Goal: Navigation & Orientation: Understand site structure

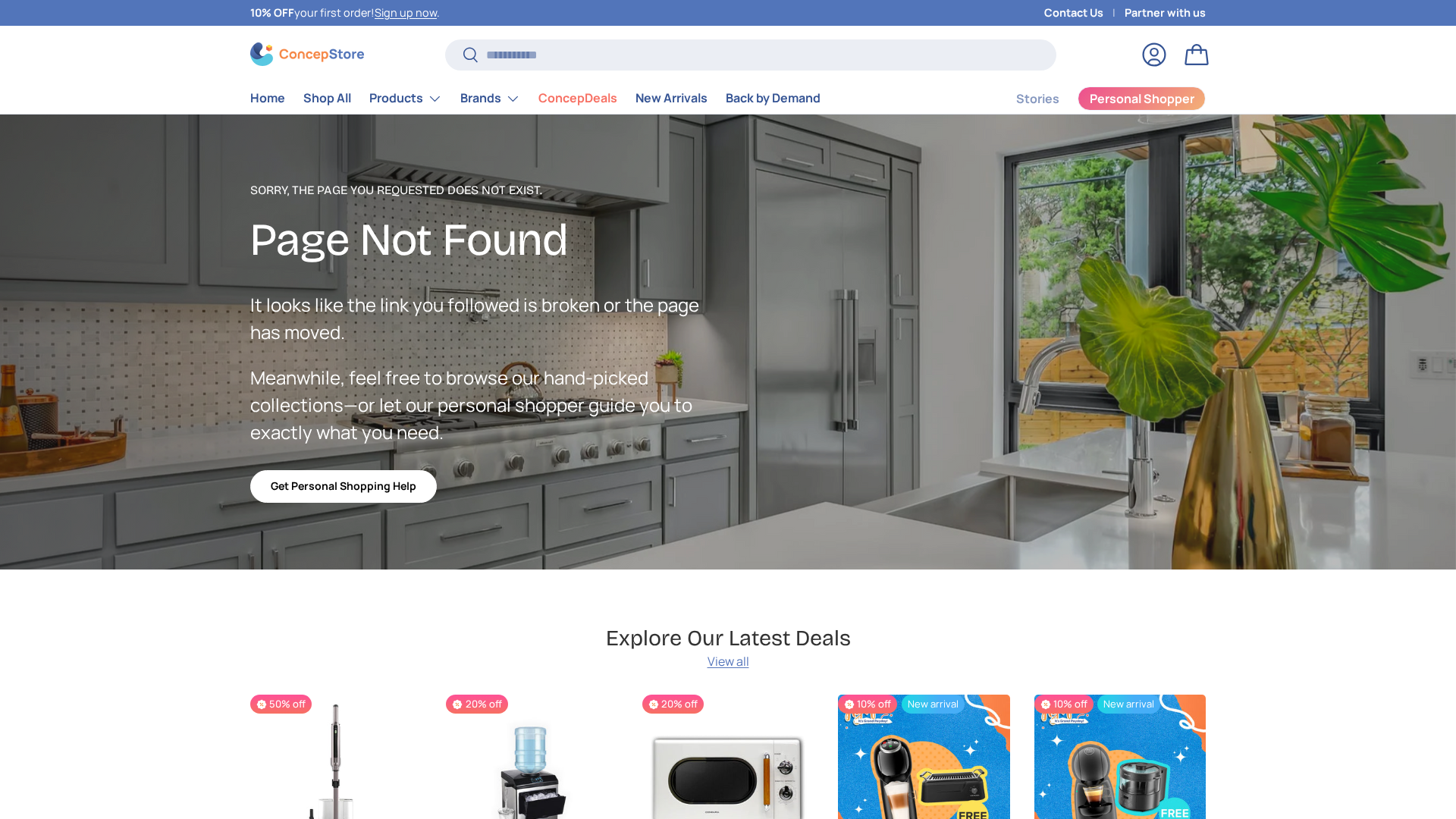
scroll to position [2636, 6200]
